Goal: Transaction & Acquisition: Book appointment/travel/reservation

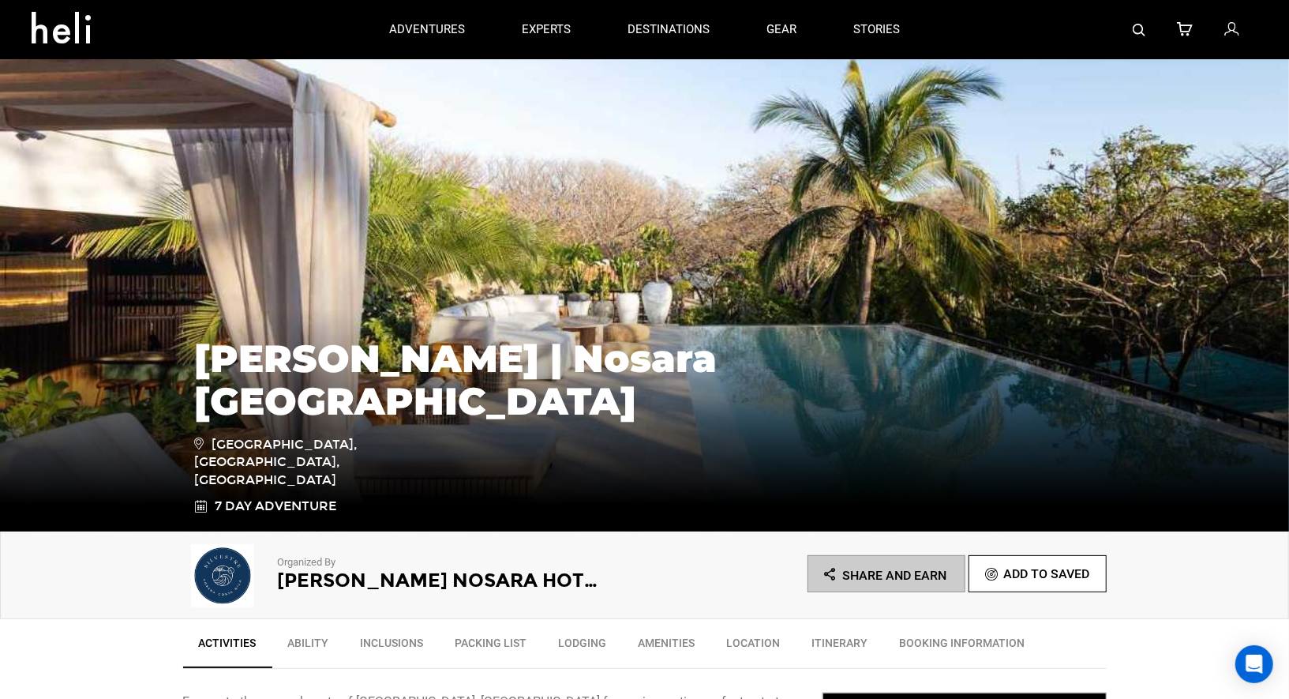
click at [1232, 18] on link at bounding box center [1232, 29] width 17 height 59
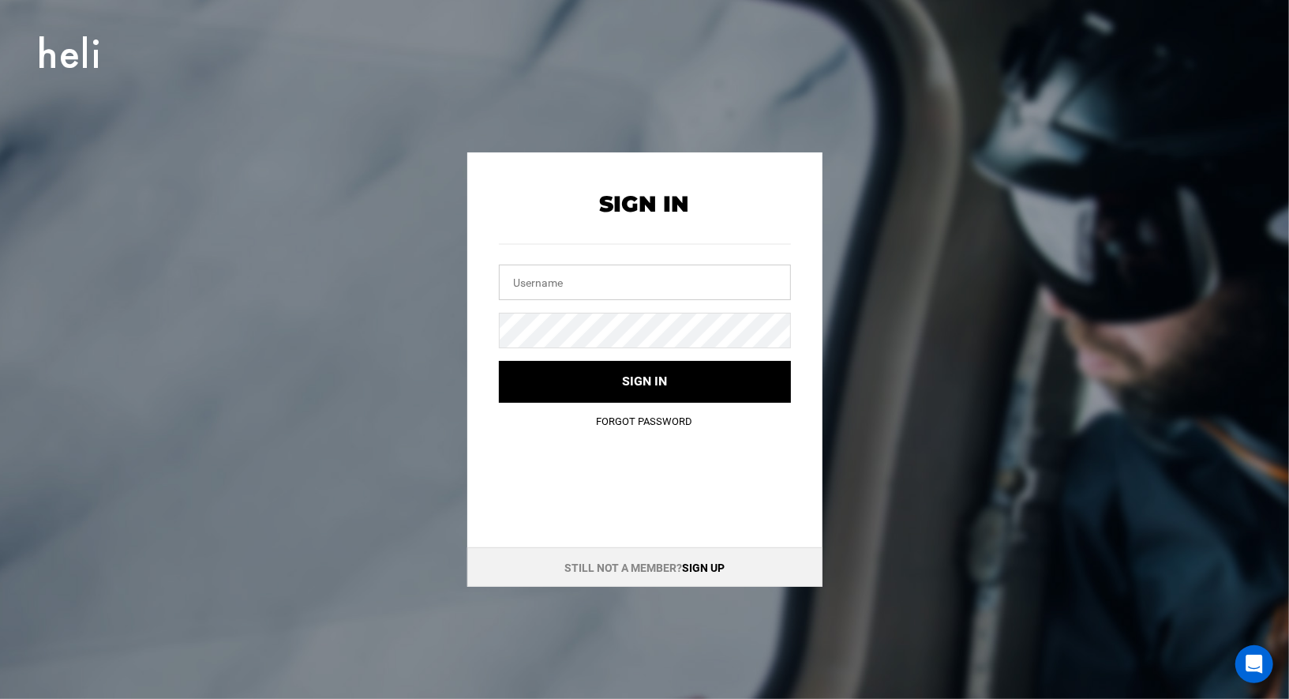
click at [623, 280] on input "text" at bounding box center [645, 282] width 292 height 36
type input "K"
type input "[EMAIL_ADDRESS][DOMAIN_NAME]"
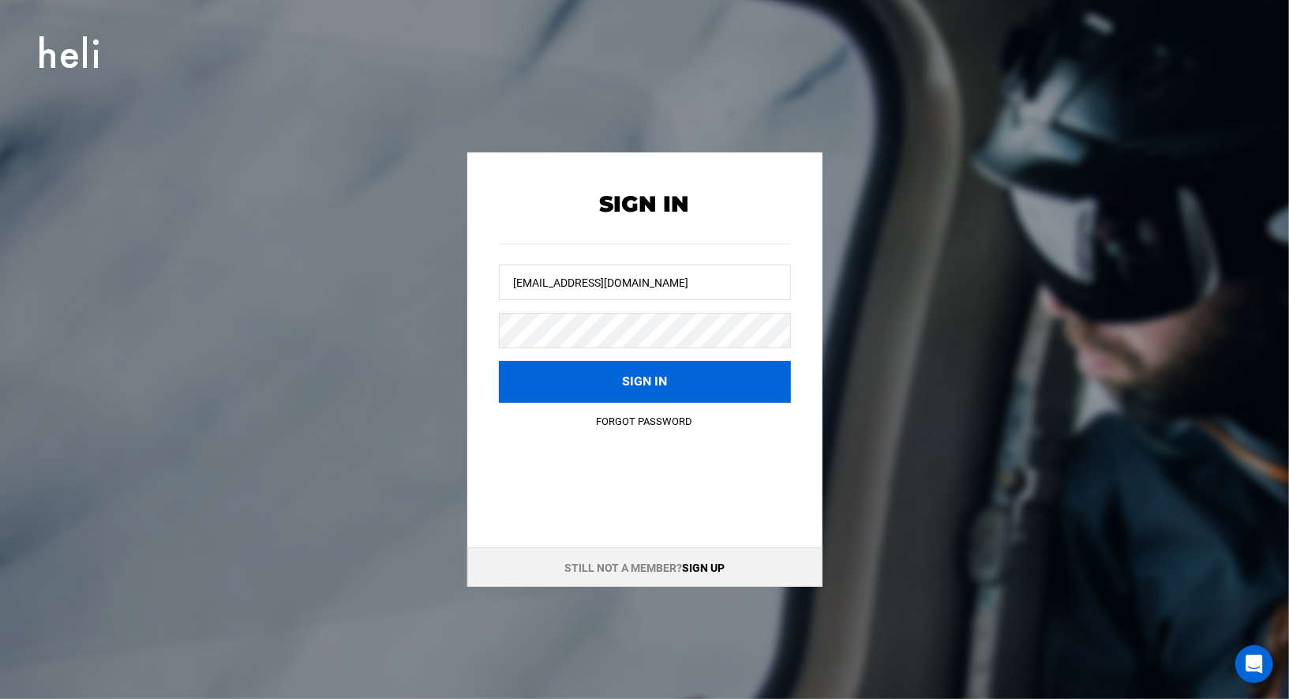
click at [658, 396] on button "Sign in" at bounding box center [645, 382] width 292 height 42
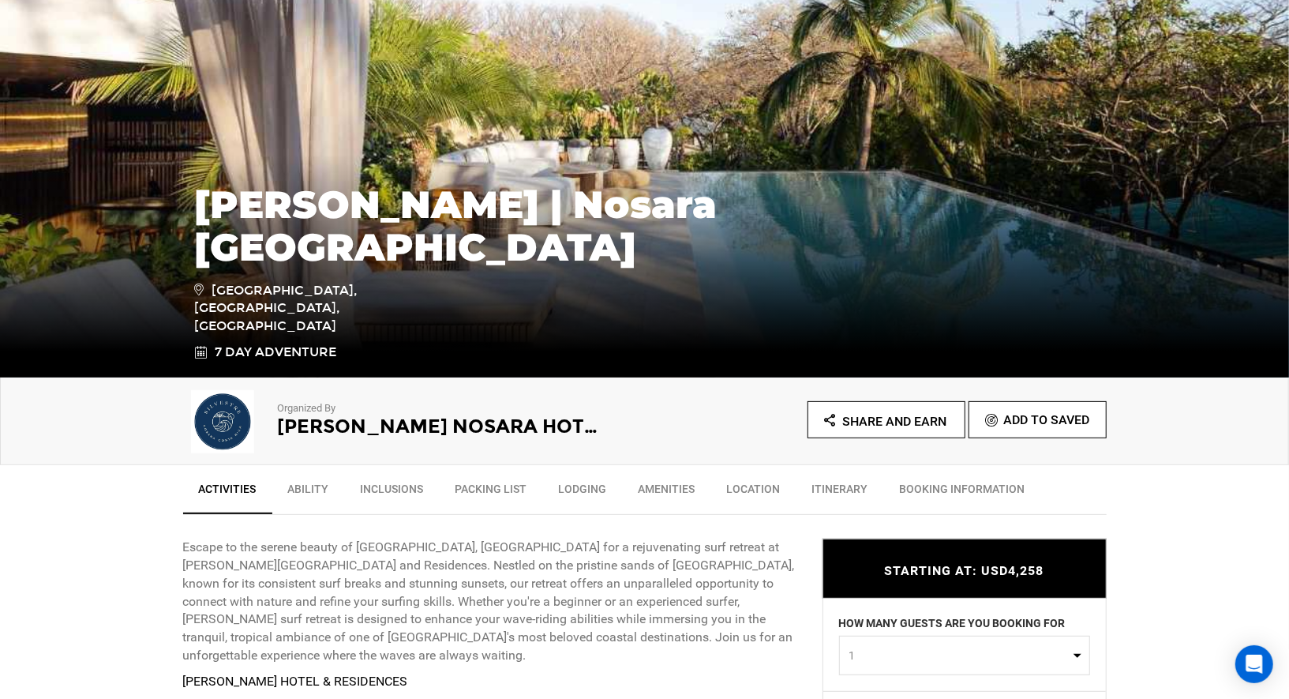
scroll to position [495, 0]
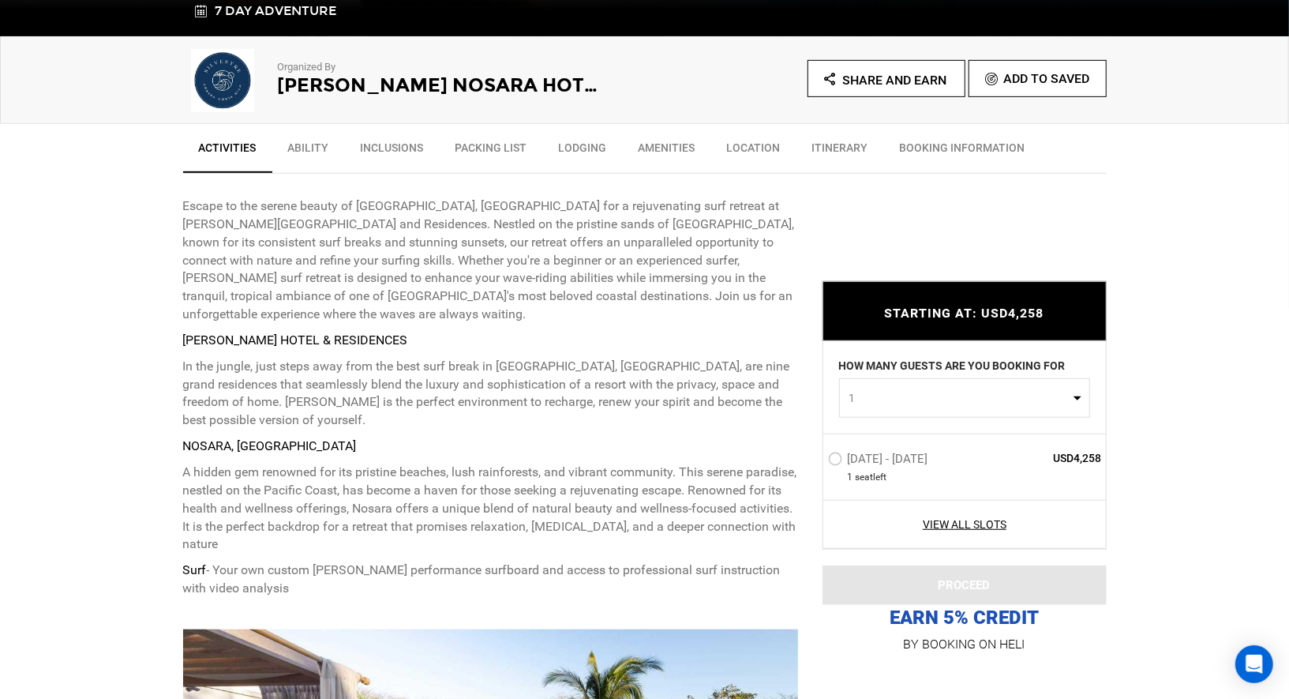
click at [836, 463] on label "[DATE] - [DATE]" at bounding box center [880, 461] width 104 height 19
click at [817, 463] on input "[DATE] - [DATE]" at bounding box center [817, 465] width 0 height 34
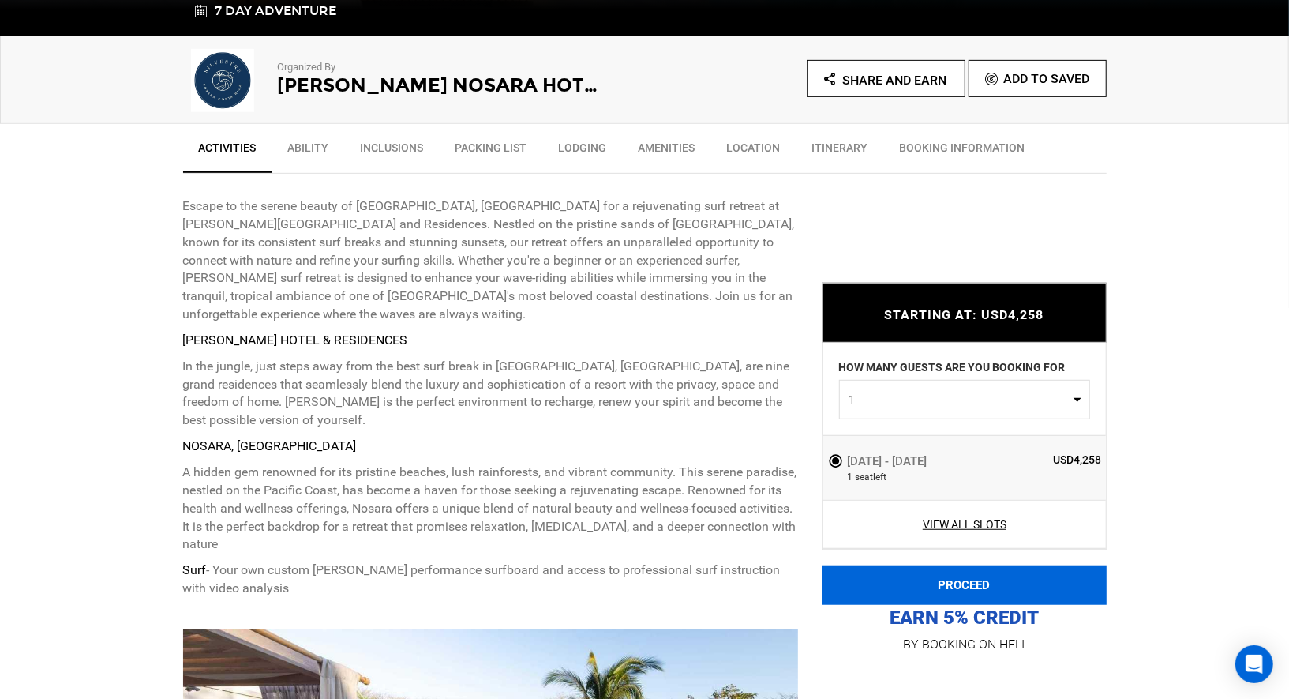
click at [917, 582] on button "PROCEED" at bounding box center [965, 584] width 284 height 39
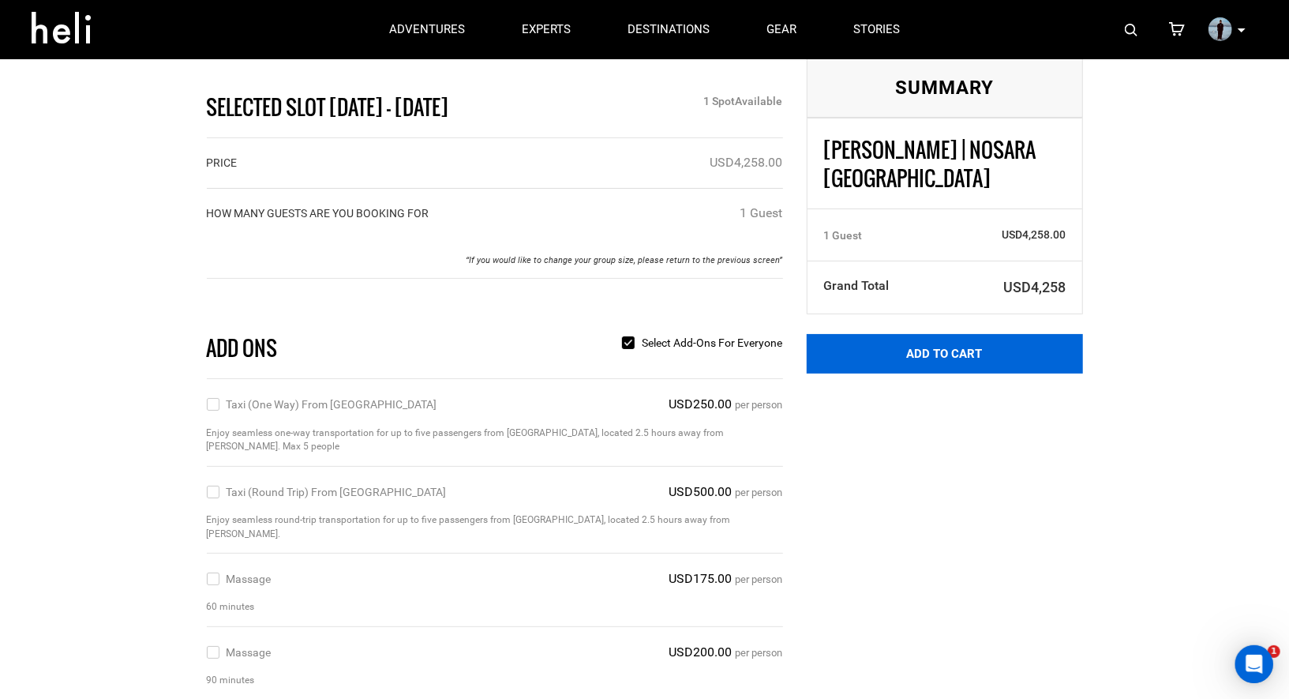
click at [888, 373] on button "Add to Cart" at bounding box center [945, 353] width 276 height 39
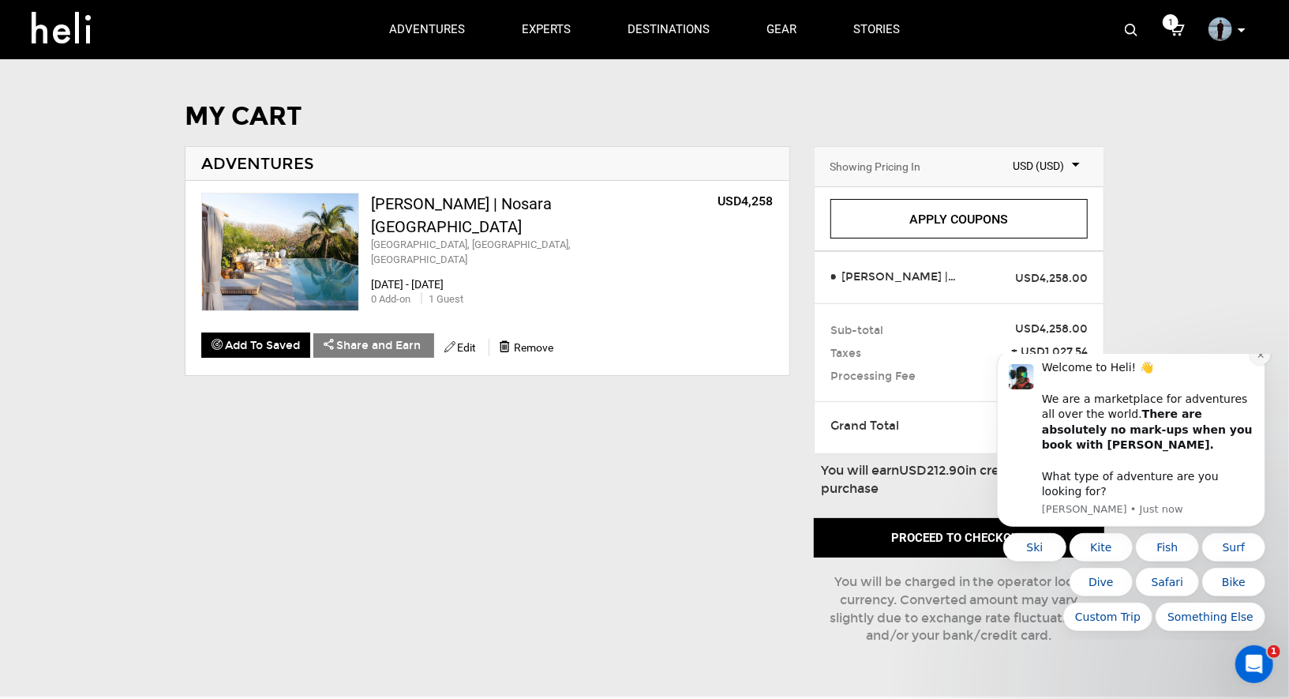
click at [1258, 358] on icon "Dismiss notification" at bounding box center [1260, 354] width 9 height 9
